Goal: Navigation & Orientation: Understand site structure

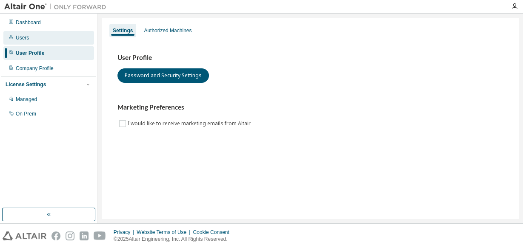
click at [19, 38] on div "Users" at bounding box center [22, 37] width 13 height 7
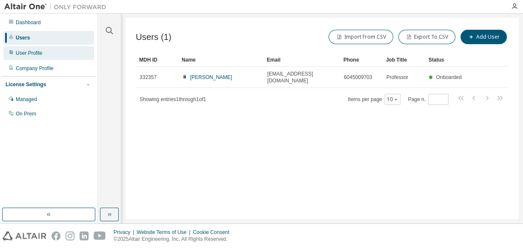
click at [29, 52] on div "User Profile" at bounding box center [29, 53] width 27 height 7
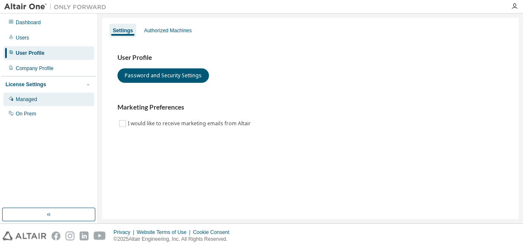
click at [23, 97] on div "Managed" at bounding box center [26, 99] width 21 height 7
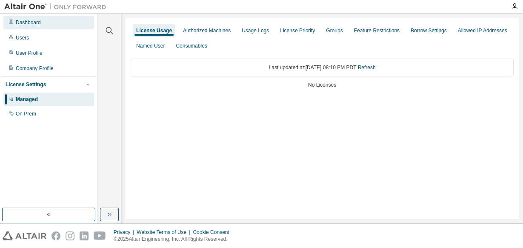
click at [23, 25] on div "Dashboard" at bounding box center [28, 22] width 25 height 7
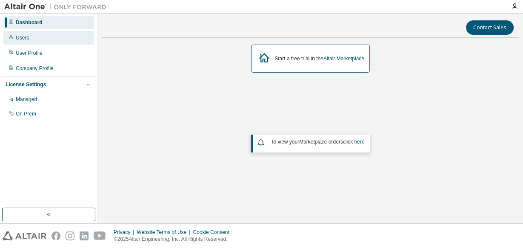
click at [20, 40] on div "Users" at bounding box center [22, 37] width 13 height 7
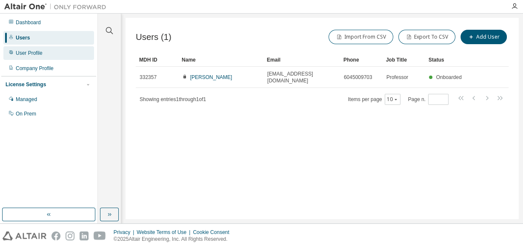
click at [19, 52] on div "User Profile" at bounding box center [29, 53] width 27 height 7
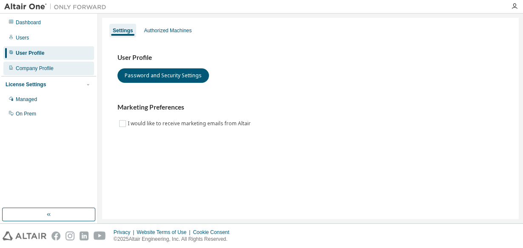
click at [28, 68] on div "Company Profile" at bounding box center [35, 68] width 38 height 7
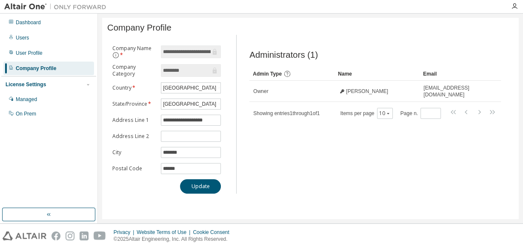
click at [122, 56] on span "*" at bounding box center [121, 54] width 4 height 7
click at [119, 56] on button "Company Name *" at bounding box center [115, 55] width 7 height 7
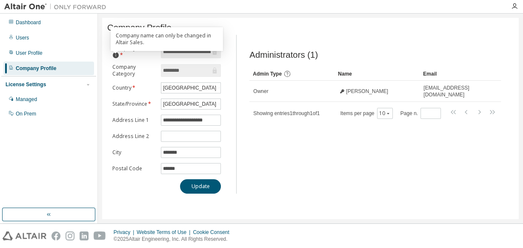
click at [26, 87] on div "License Settings" at bounding box center [26, 84] width 40 height 7
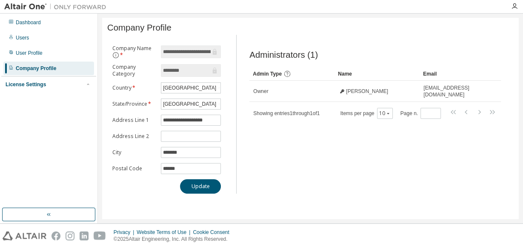
click at [26, 87] on div "License Settings" at bounding box center [26, 84] width 40 height 7
click at [28, 100] on div "Managed" at bounding box center [26, 99] width 21 height 7
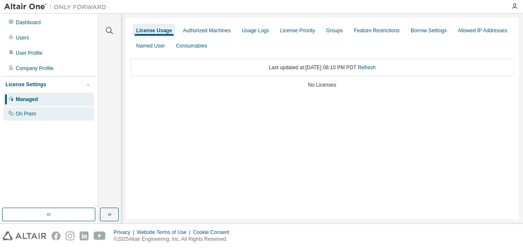
click at [26, 111] on div "On Prem" at bounding box center [26, 114] width 20 height 7
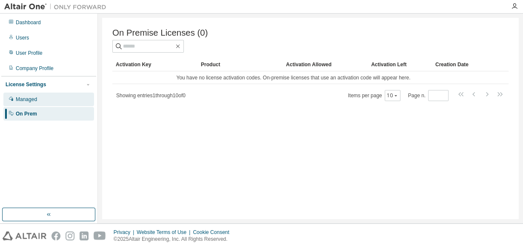
click at [26, 97] on div "Managed" at bounding box center [26, 99] width 21 height 7
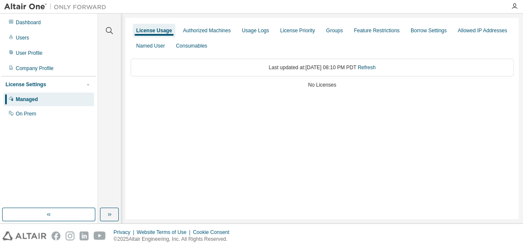
click at [35, 82] on div "License Settings" at bounding box center [26, 84] width 40 height 7
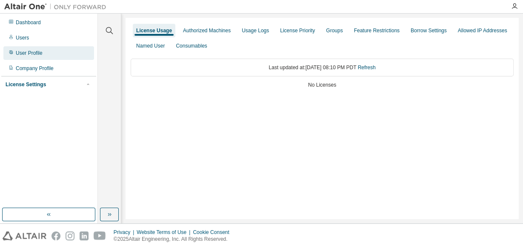
click at [33, 50] on div "User Profile" at bounding box center [29, 53] width 27 height 7
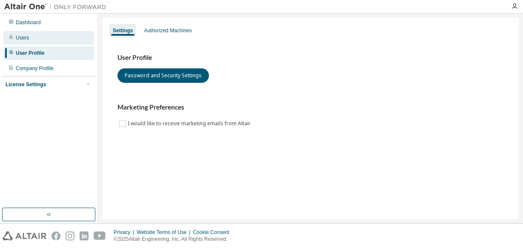
click at [22, 39] on div "Users" at bounding box center [22, 37] width 13 height 7
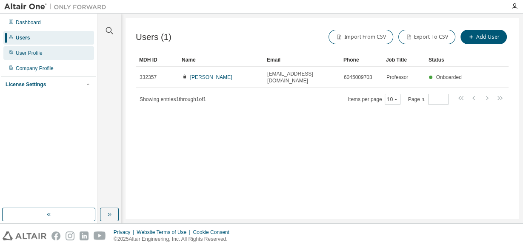
click at [34, 58] on div "User Profile" at bounding box center [48, 53] width 91 height 14
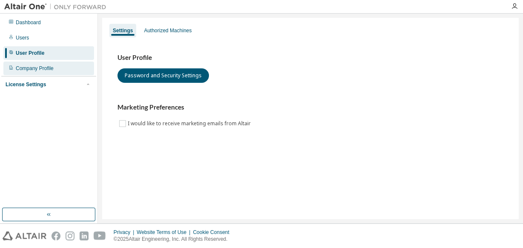
click at [37, 69] on div "Company Profile" at bounding box center [35, 68] width 38 height 7
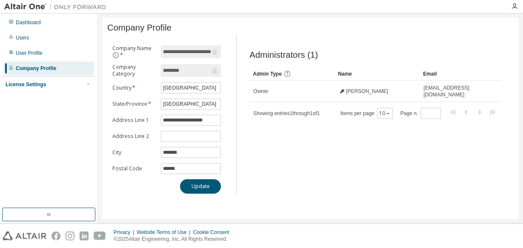
click at [31, 82] on div "License Settings" at bounding box center [26, 84] width 40 height 7
click at [30, 97] on div "Managed" at bounding box center [26, 99] width 21 height 7
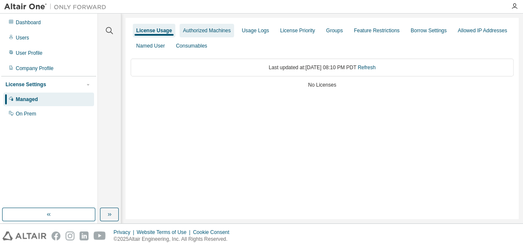
click at [211, 35] on div "Authorized Machines" at bounding box center [206, 31] width 54 height 14
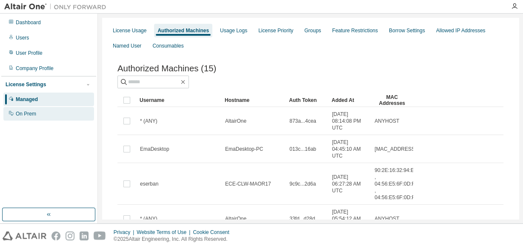
click at [36, 116] on div "On Prem" at bounding box center [48, 114] width 91 height 14
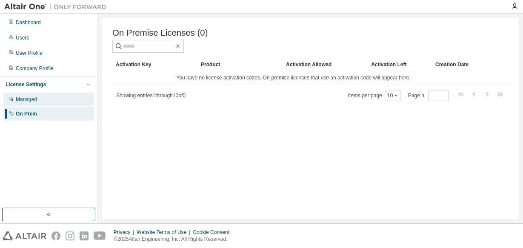
click at [25, 100] on div "Managed" at bounding box center [26, 99] width 21 height 7
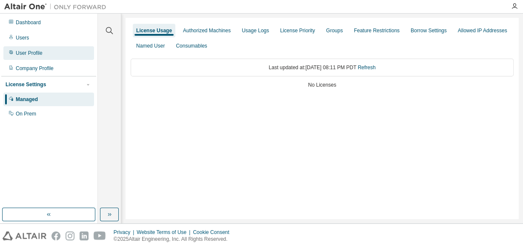
click at [21, 51] on div "User Profile" at bounding box center [29, 53] width 27 height 7
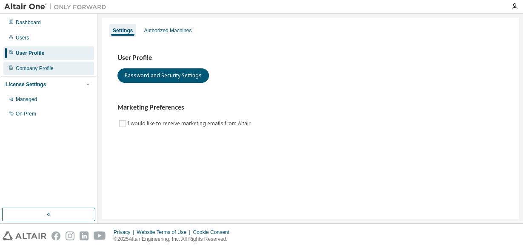
click at [26, 69] on div "Company Profile" at bounding box center [35, 68] width 38 height 7
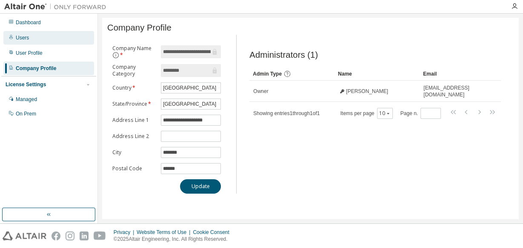
click at [23, 40] on div "Users" at bounding box center [22, 37] width 13 height 7
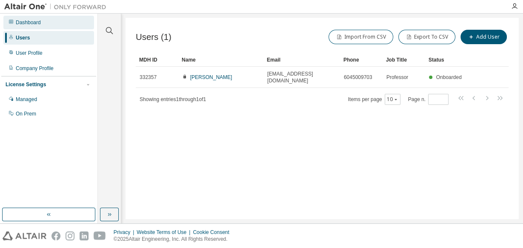
click at [24, 23] on div "Dashboard" at bounding box center [28, 22] width 25 height 7
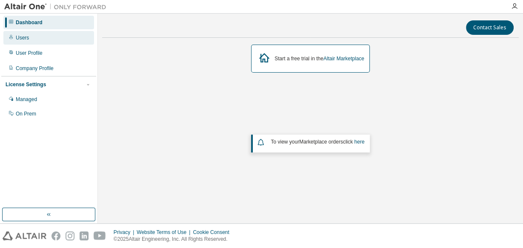
click at [26, 40] on div "Users" at bounding box center [22, 37] width 13 height 7
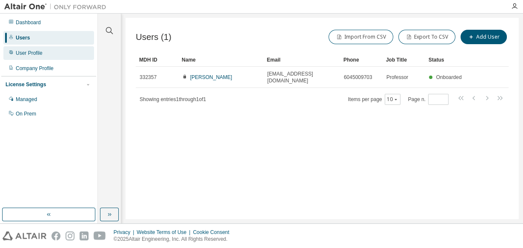
click at [26, 52] on div "User Profile" at bounding box center [29, 53] width 27 height 7
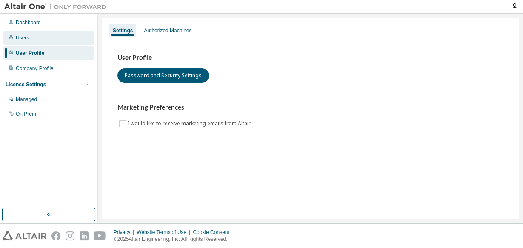
click at [21, 39] on div "Users" at bounding box center [22, 37] width 13 height 7
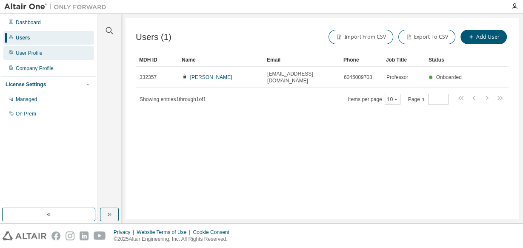
click at [21, 55] on div "User Profile" at bounding box center [29, 53] width 27 height 7
